Goal: Check status

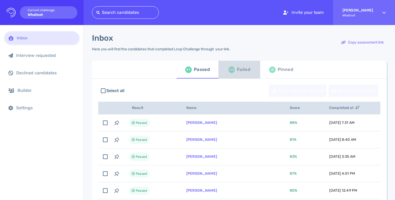
click at [226, 70] on span "200 Failed" at bounding box center [240, 69] width 36 height 15
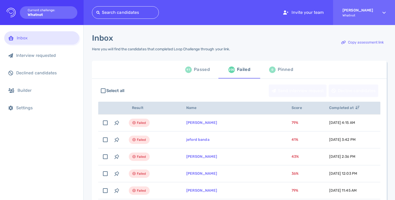
click at [196, 68] on div "Passed" at bounding box center [202, 70] width 16 height 8
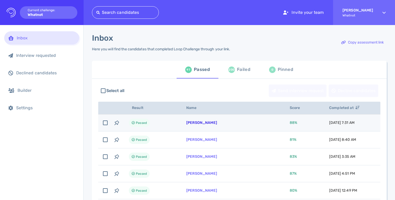
click at [199, 121] on link "[PERSON_NAME]" at bounding box center [201, 123] width 31 height 4
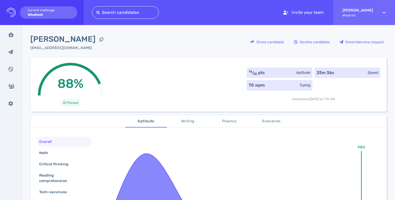
click at [57, 40] on span "[PERSON_NAME]" at bounding box center [62, 39] width 65 height 12
copy div "[PERSON_NAME]"
